Goal: Information Seeking & Learning: Learn about a topic

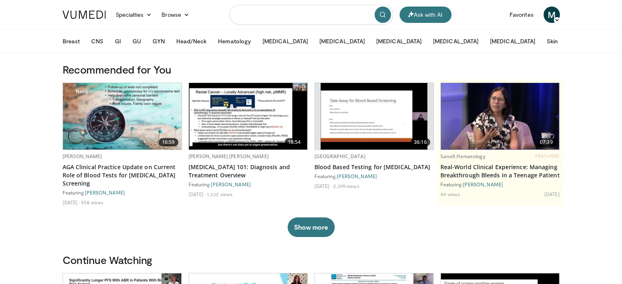
click at [257, 17] on input "Search topics, interventions" at bounding box center [311, 15] width 164 height 20
type input "**********"
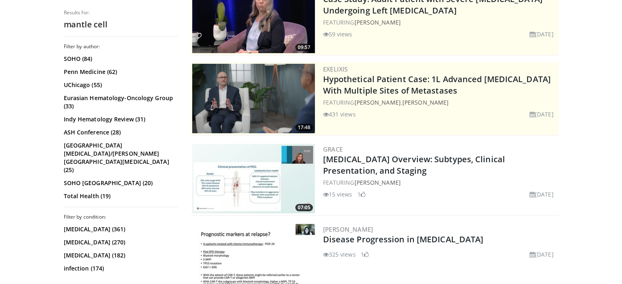
scroll to position [128, 0]
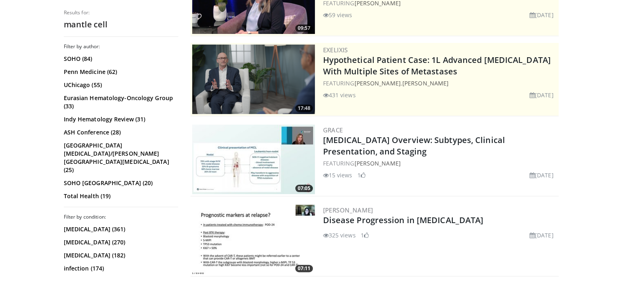
click at [280, 162] on img at bounding box center [253, 160] width 123 height 70
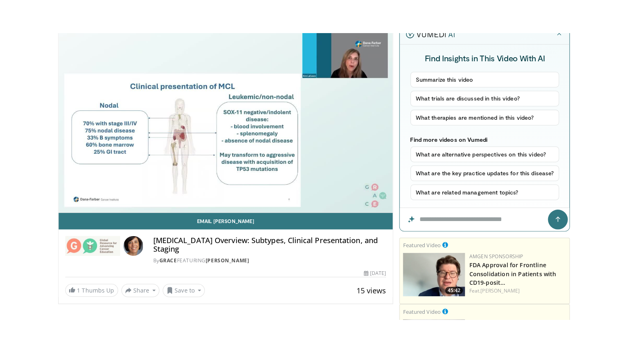
scroll to position [74, 0]
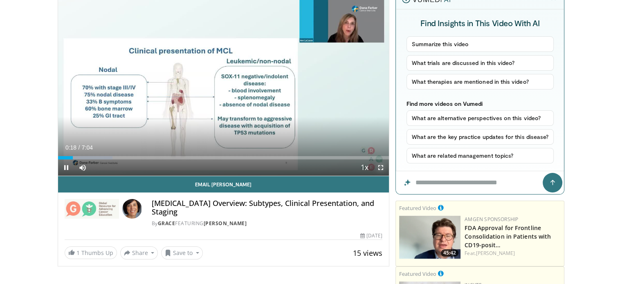
click at [379, 167] on span "Video Player" at bounding box center [381, 168] width 16 height 16
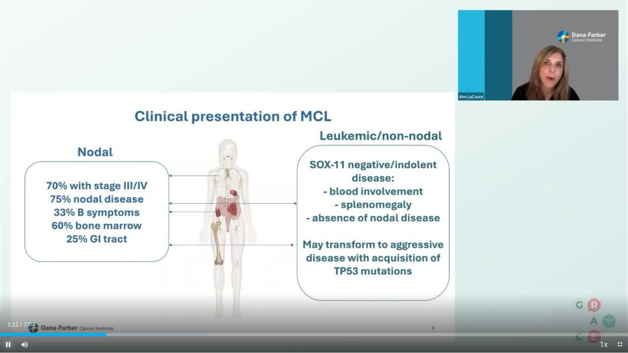
click at [10, 284] on span "Video Player" at bounding box center [8, 345] width 16 height 16
click at [623, 284] on span "Video Player" at bounding box center [620, 345] width 16 height 16
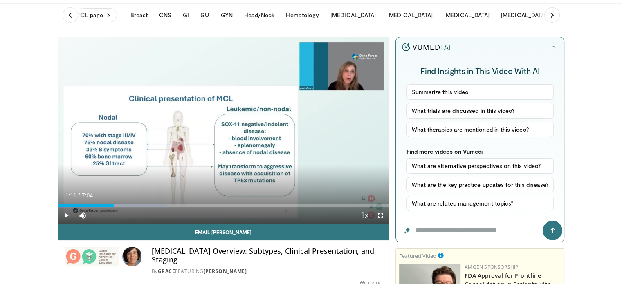
scroll to position [16, 0]
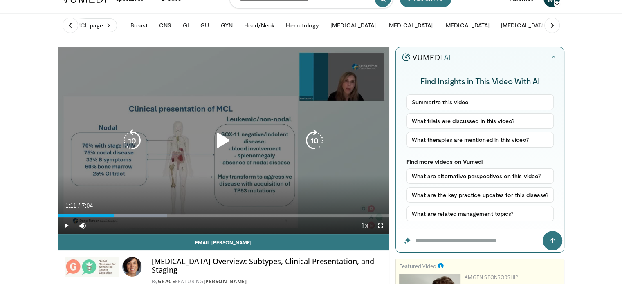
click at [223, 136] on icon "Video Player" at bounding box center [223, 140] width 23 height 23
click at [310, 142] on icon "Video Player" at bounding box center [314, 140] width 23 height 23
click at [313, 142] on icon "Video Player" at bounding box center [314, 140] width 23 height 23
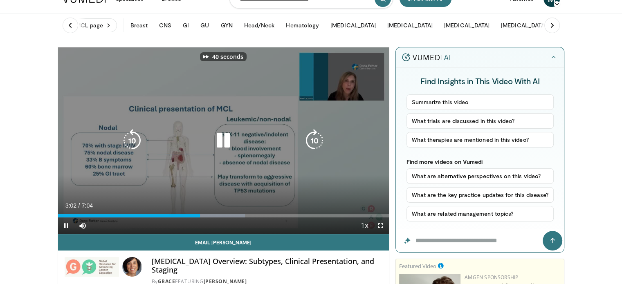
click at [313, 144] on icon "Video Player" at bounding box center [314, 140] width 23 height 23
drag, startPoint x: 381, startPoint y: 229, endPoint x: 381, endPoint y: 279, distance: 49.5
click at [381, 229] on span "Video Player" at bounding box center [381, 226] width 16 height 16
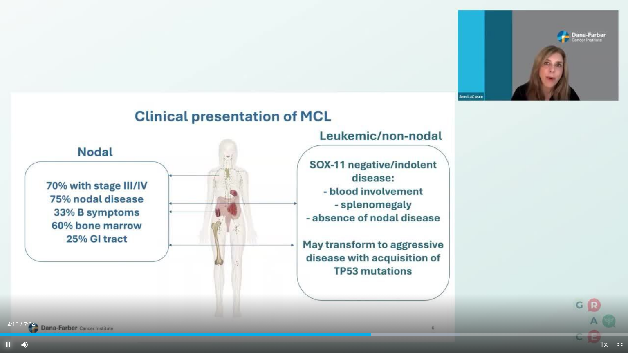
click at [10, 284] on span "Video Player" at bounding box center [8, 345] width 16 height 16
click at [621, 284] on span "Video Player" at bounding box center [620, 345] width 16 height 16
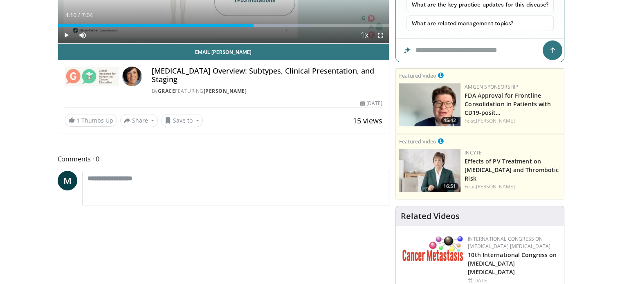
scroll to position [217, 0]
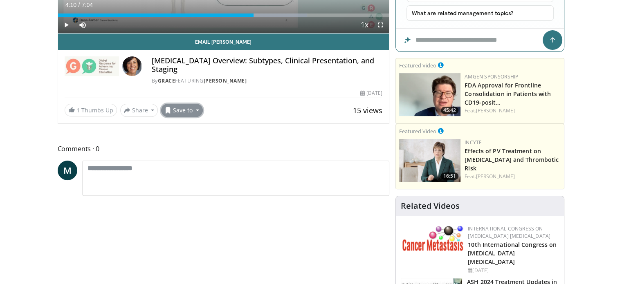
click at [186, 111] on button "Save to" at bounding box center [182, 110] width 42 height 13
click at [187, 128] on span "Add to Favorites" at bounding box center [196, 127] width 50 height 9
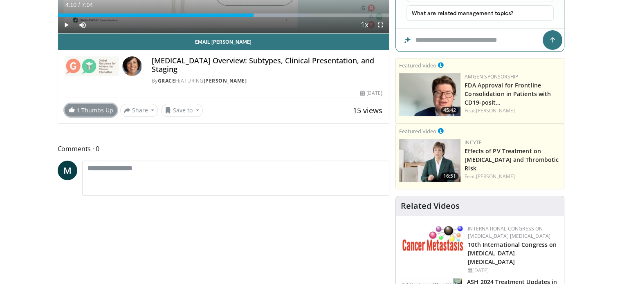
click at [100, 108] on link "1 Thumbs Up" at bounding box center [91, 110] width 52 height 13
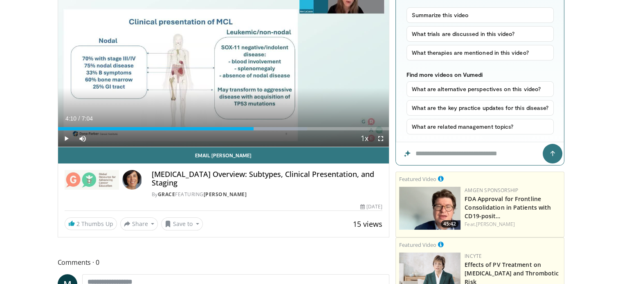
scroll to position [97, 0]
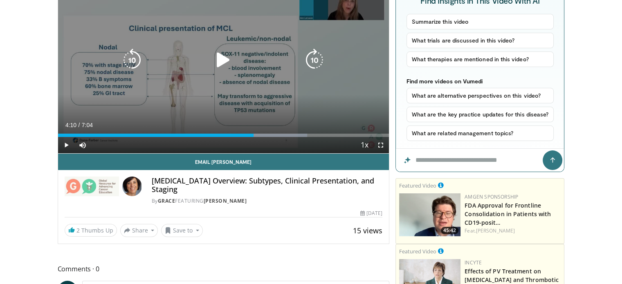
click at [223, 57] on icon "Video Player" at bounding box center [223, 60] width 23 height 23
click at [315, 58] on icon "Video Player" at bounding box center [314, 60] width 23 height 23
click at [317, 63] on icon "Video Player" at bounding box center [314, 60] width 23 height 23
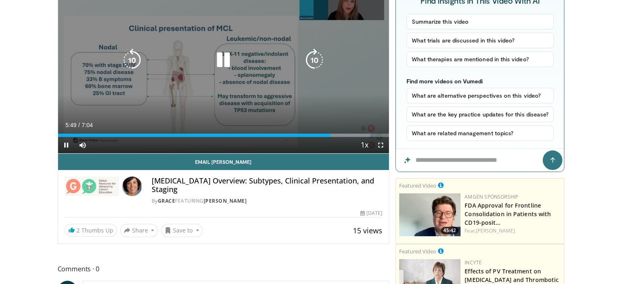
click at [317, 63] on icon "Video Player" at bounding box center [314, 60] width 23 height 23
drag, startPoint x: 378, startPoint y: 144, endPoint x: 378, endPoint y: 193, distance: 49.5
click at [378, 144] on span "Video Player" at bounding box center [381, 145] width 16 height 16
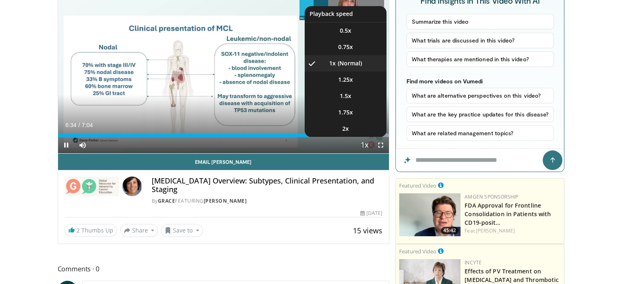
click at [365, 144] on span "Video Player" at bounding box center [364, 145] width 11 height 16
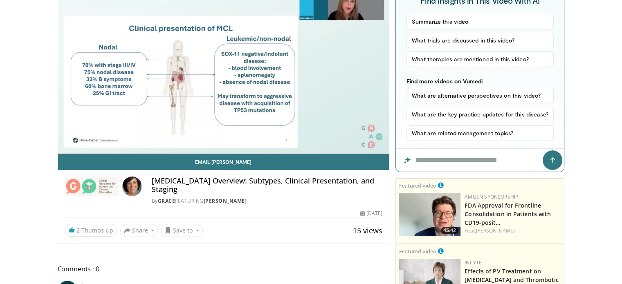
click at [365, 144] on video-js "**********" at bounding box center [223, 60] width 331 height 187
click at [365, 144] on div "30 seconds Tap to unmute" at bounding box center [223, 60] width 331 height 187
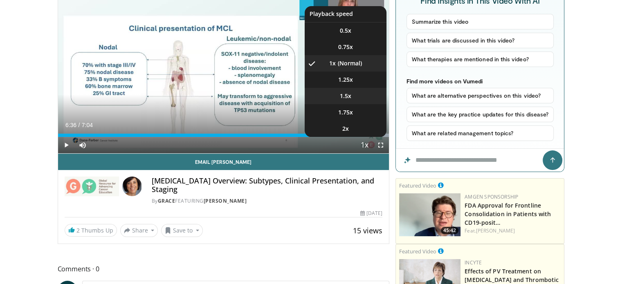
click at [351, 96] on span "1.5x" at bounding box center [345, 96] width 11 height 8
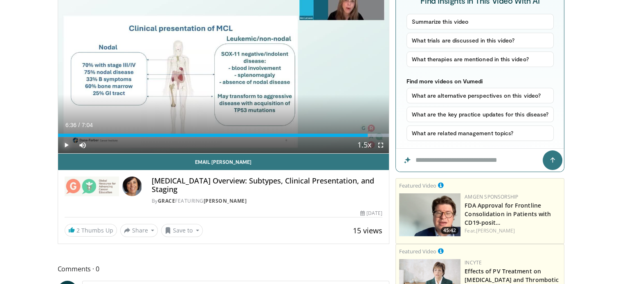
click at [66, 142] on span "Video Player" at bounding box center [66, 145] width 16 height 16
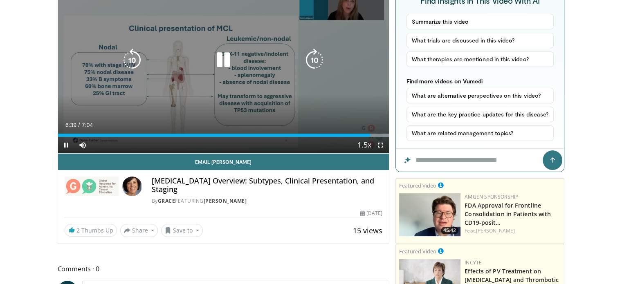
click at [319, 61] on icon "Video Player" at bounding box center [314, 60] width 23 height 23
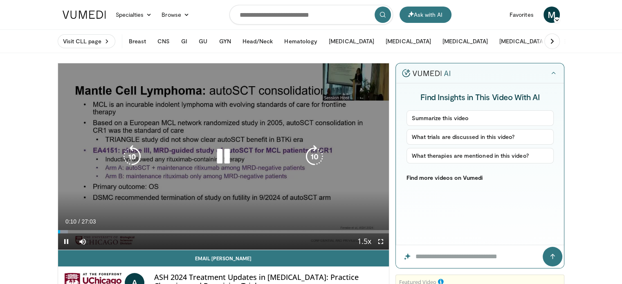
click at [313, 156] on icon "Video Player" at bounding box center [314, 156] width 23 height 23
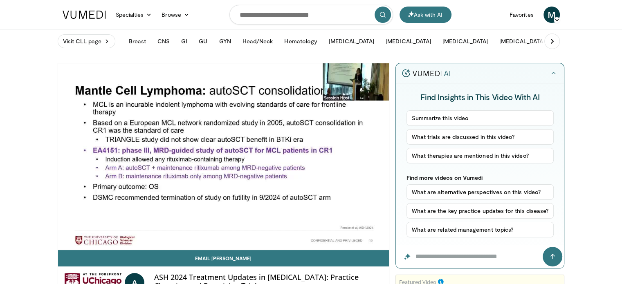
click at [313, 156] on div "20 seconds Tap to unmute" at bounding box center [223, 156] width 331 height 187
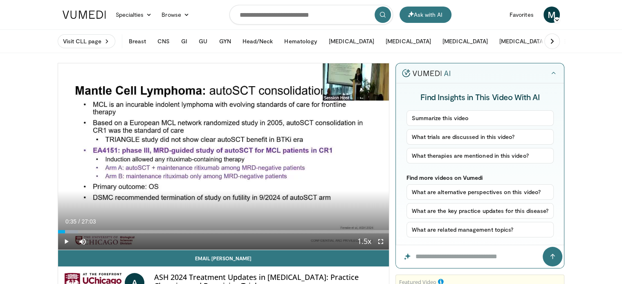
click at [313, 156] on div "20 seconds Tap to unmute" at bounding box center [223, 156] width 331 height 187
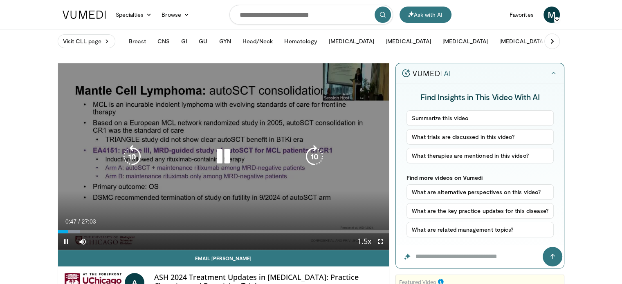
click at [223, 156] on icon "Video Player" at bounding box center [223, 156] width 23 height 23
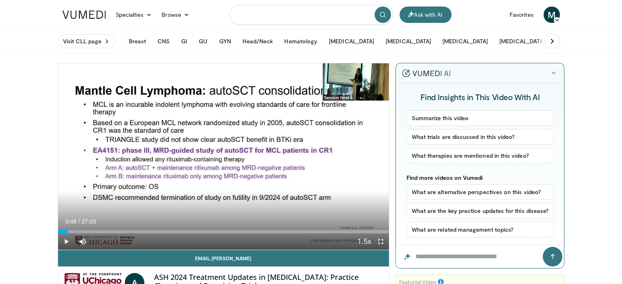
click at [308, 8] on input "Search topics, interventions" at bounding box center [311, 15] width 164 height 20
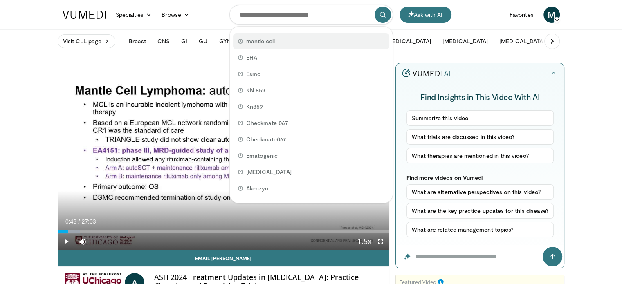
click at [287, 40] on div "mantle cell" at bounding box center [311, 41] width 156 height 16
type input "**********"
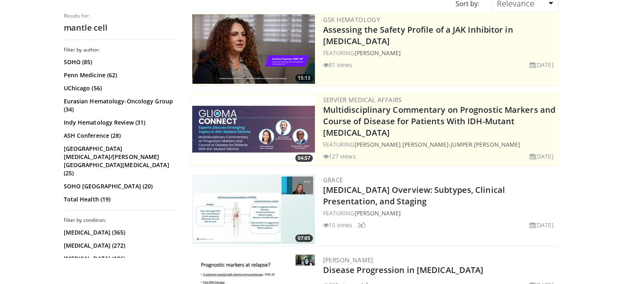
scroll to position [100, 0]
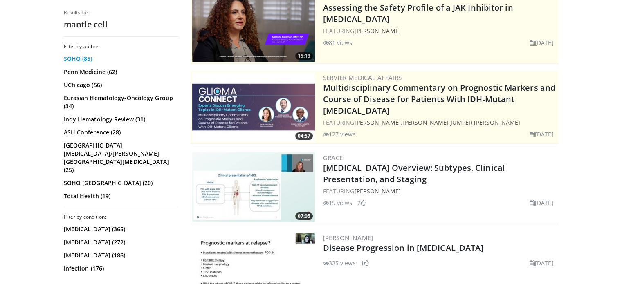
click at [79, 62] on link "SOHO (85)" at bounding box center [120, 59] width 112 height 8
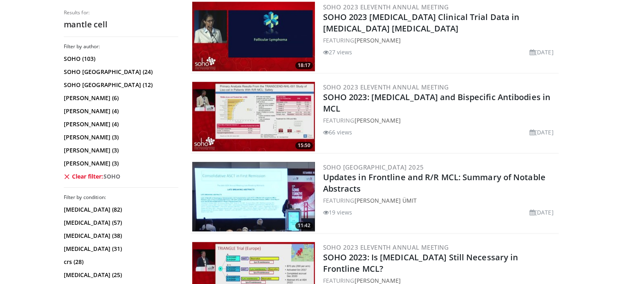
scroll to position [925, 0]
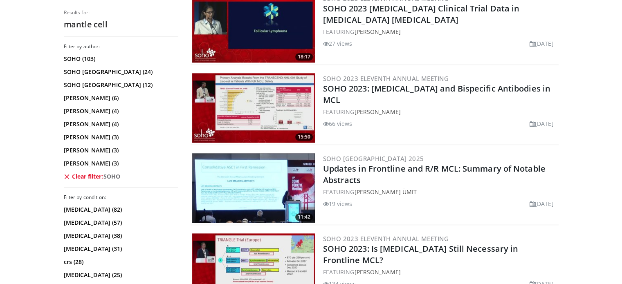
click at [253, 187] on img at bounding box center [253, 188] width 123 height 70
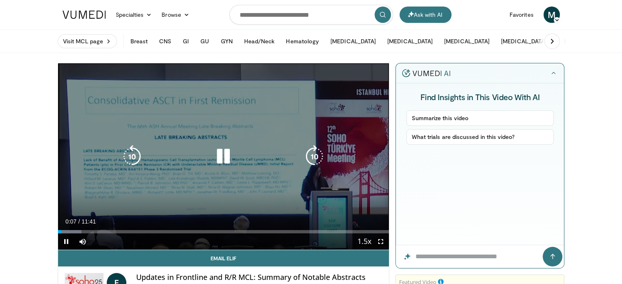
click at [317, 160] on icon "Video Player" at bounding box center [314, 156] width 23 height 23
click at [317, 159] on icon "Video Player" at bounding box center [314, 156] width 23 height 23
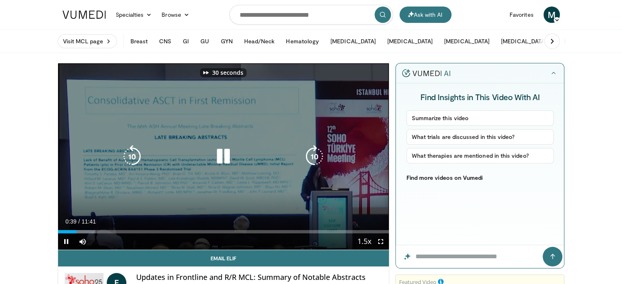
click at [317, 159] on icon "Video Player" at bounding box center [314, 156] width 23 height 23
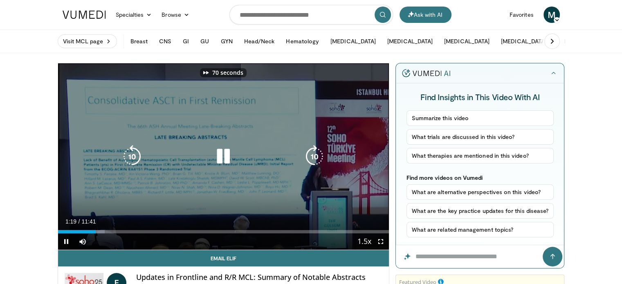
click at [317, 159] on icon "Video Player" at bounding box center [314, 156] width 23 height 23
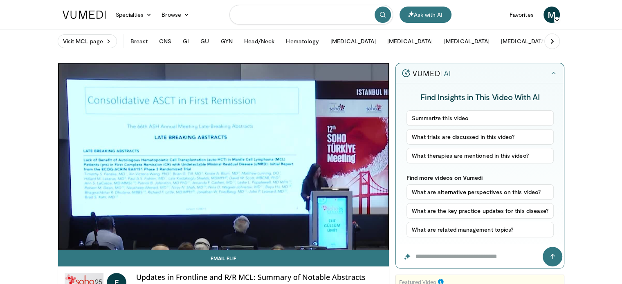
click at [327, 14] on input "Search topics, interventions" at bounding box center [311, 15] width 164 height 20
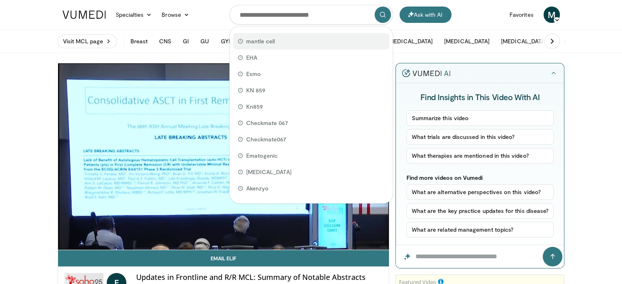
click at [260, 43] on span "mantle cell" at bounding box center [260, 41] width 29 height 8
type input "**********"
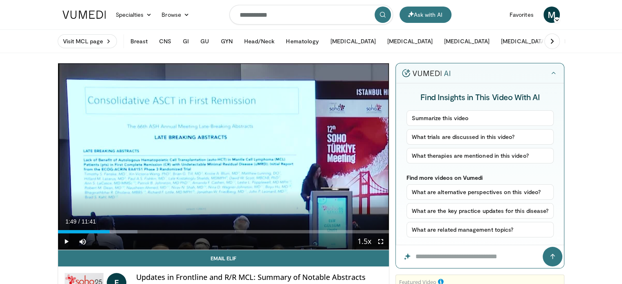
click at [299, 12] on input "**********" at bounding box center [311, 15] width 164 height 20
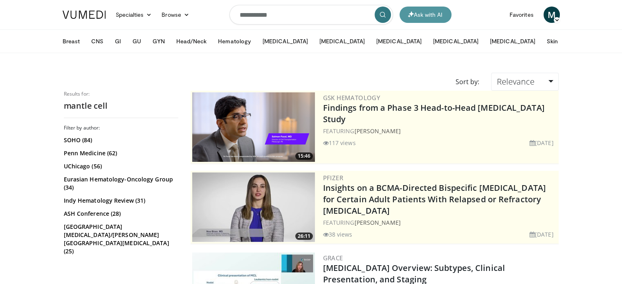
click at [422, 10] on button "Ask with AI" at bounding box center [426, 15] width 52 height 16
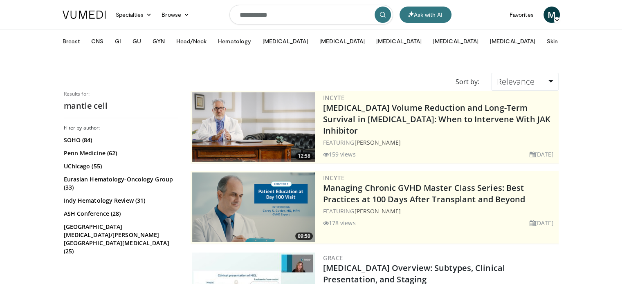
drag, startPoint x: 621, startPoint y: 27, endPoint x: 625, endPoint y: 67, distance: 40.3
click at [622, 67] on html "Ask with AI Specialties Adult & Family Medicine Allergy, [MEDICAL_DATA], Immuno…" at bounding box center [311, 142] width 622 height 284
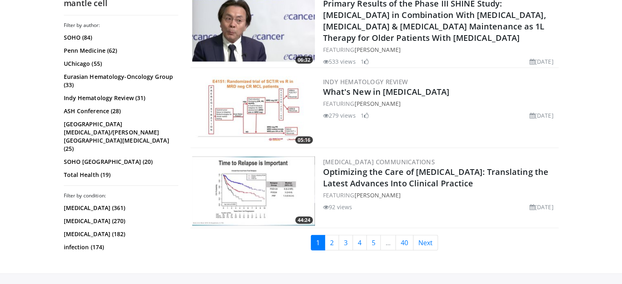
scroll to position [1997, 0]
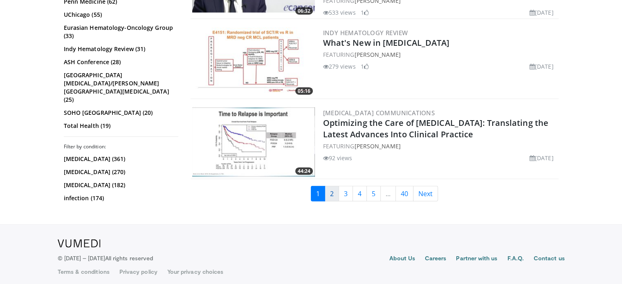
click at [333, 189] on link "2" at bounding box center [332, 194] width 14 height 16
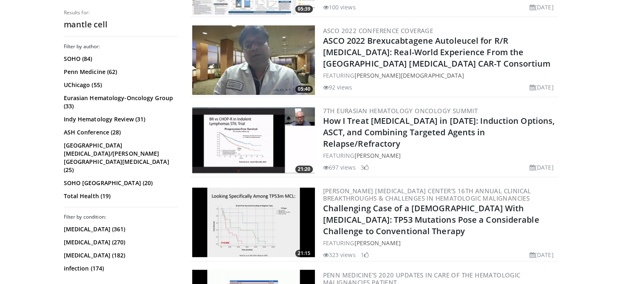
scroll to position [637, 0]
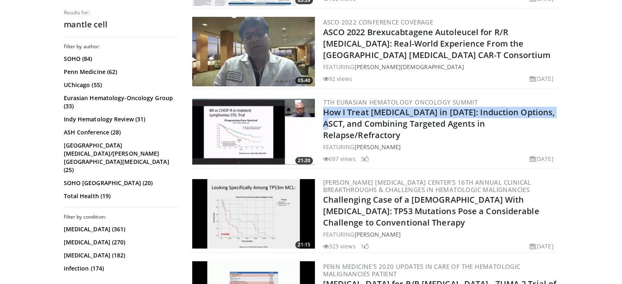
drag, startPoint x: 618, startPoint y: 107, endPoint x: 608, endPoint y: 91, distance: 18.8
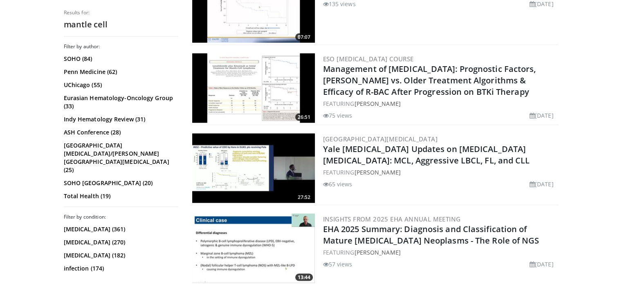
scroll to position [1576, 0]
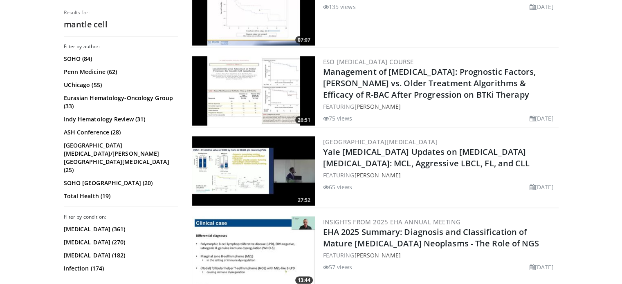
click at [223, 123] on div "26:51 ESO [MEDICAL_DATA] Course Management of [MEDICAL_DATA]: Prognostic Factor…" at bounding box center [375, 92] width 368 height 74
click at [247, 86] on img at bounding box center [253, 91] width 123 height 70
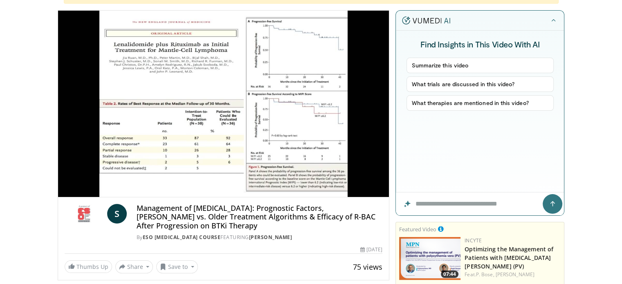
scroll to position [111, 0]
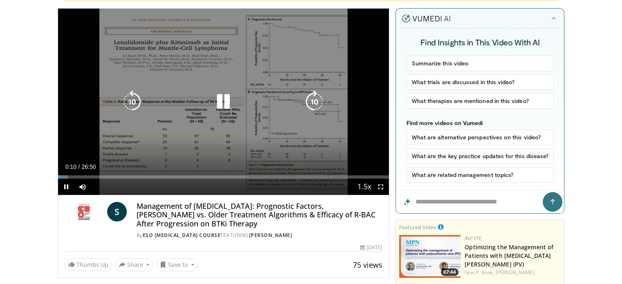
click at [318, 101] on icon "Video Player" at bounding box center [314, 101] width 23 height 23
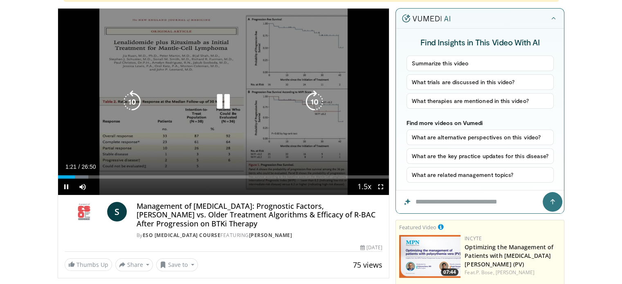
click at [224, 106] on icon "Video Player" at bounding box center [223, 101] width 23 height 23
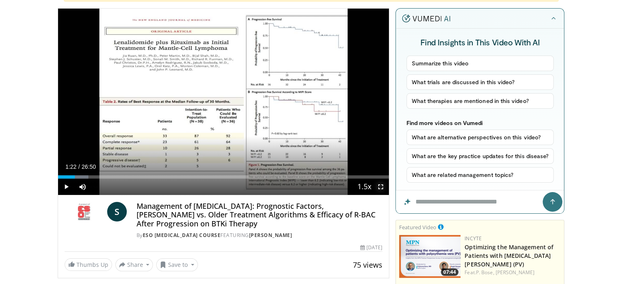
click at [383, 185] on span "Video Player" at bounding box center [381, 187] width 16 height 16
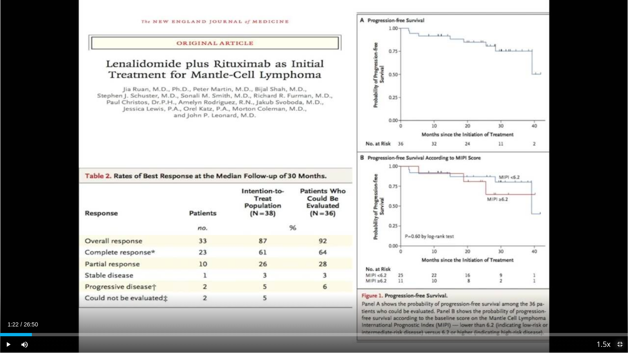
click at [621, 284] on span "Video Player" at bounding box center [620, 345] width 16 height 16
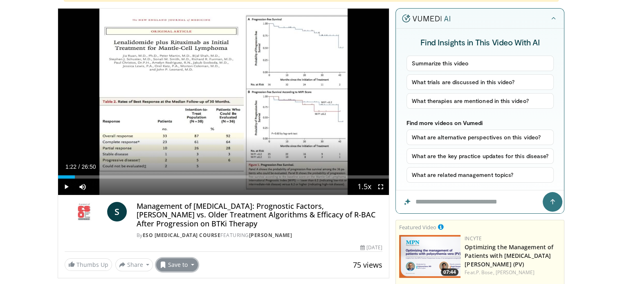
click at [167, 265] on button "Save to" at bounding box center [177, 265] width 42 height 13
click at [183, 231] on span "Add to Favorites" at bounding box center [191, 228] width 50 height 9
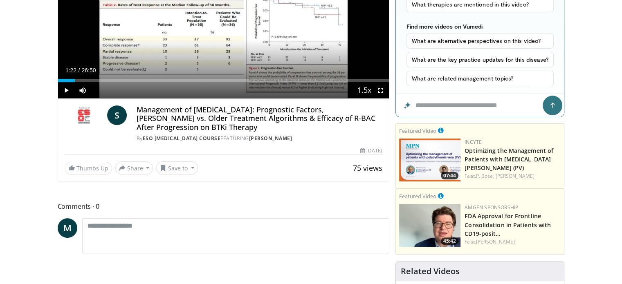
scroll to position [152, 0]
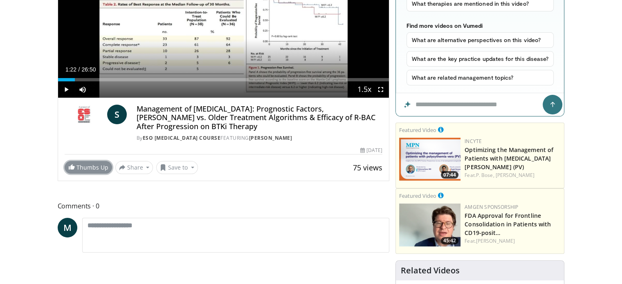
click at [91, 164] on link "Thumbs Up" at bounding box center [88, 167] width 47 height 13
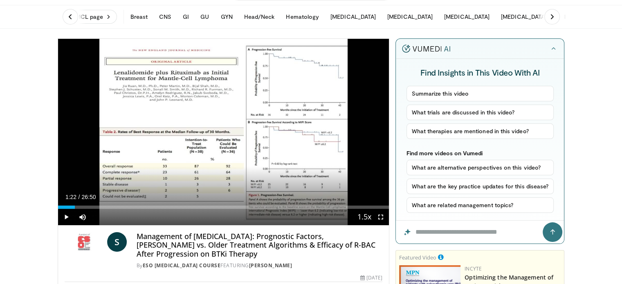
scroll to position [22, 0]
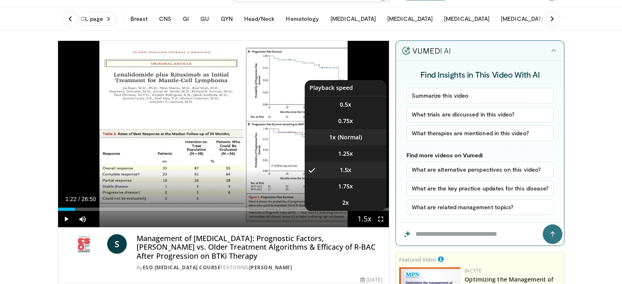
click at [335, 140] on span "1x" at bounding box center [332, 137] width 7 height 8
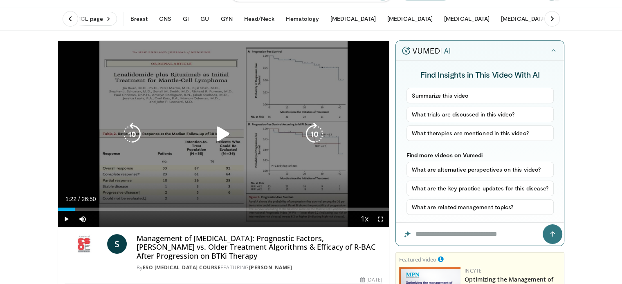
click at [129, 131] on icon "Video Player" at bounding box center [132, 134] width 23 height 23
click at [125, 136] on icon "Video Player" at bounding box center [132, 134] width 23 height 23
click at [217, 130] on icon "Video Player" at bounding box center [223, 134] width 23 height 23
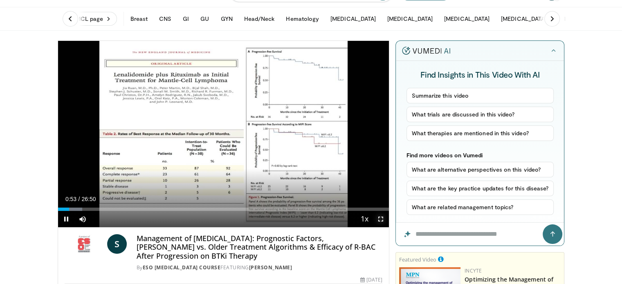
click at [382, 217] on span "Video Player" at bounding box center [381, 219] width 16 height 16
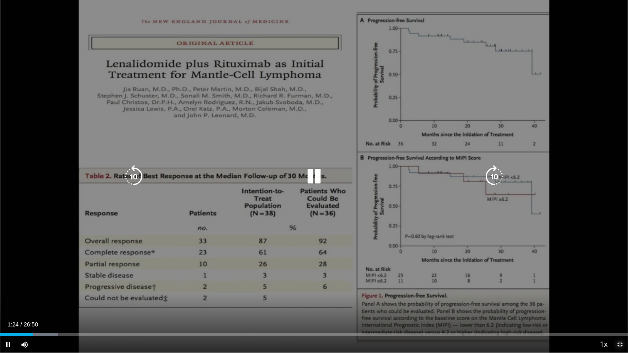
click at [620, 284] on span "Video Player" at bounding box center [620, 345] width 16 height 16
